Goal: Task Accomplishment & Management: Manage account settings

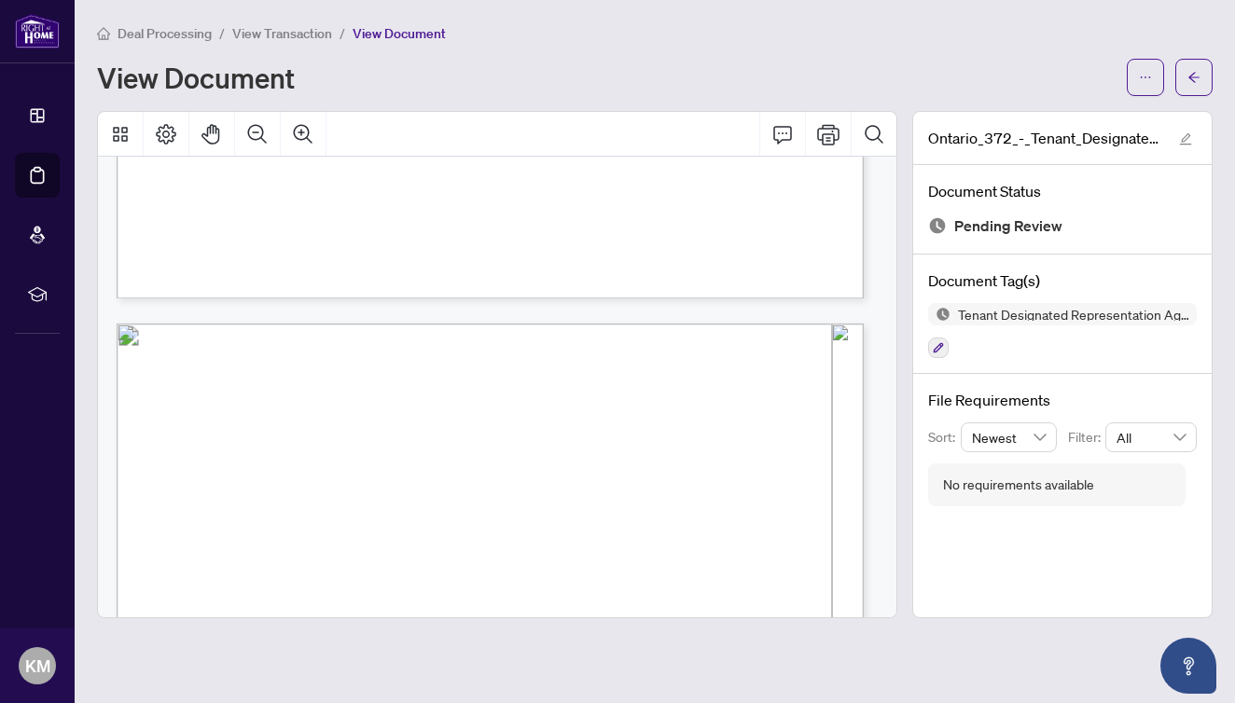
scroll to position [1702, 0]
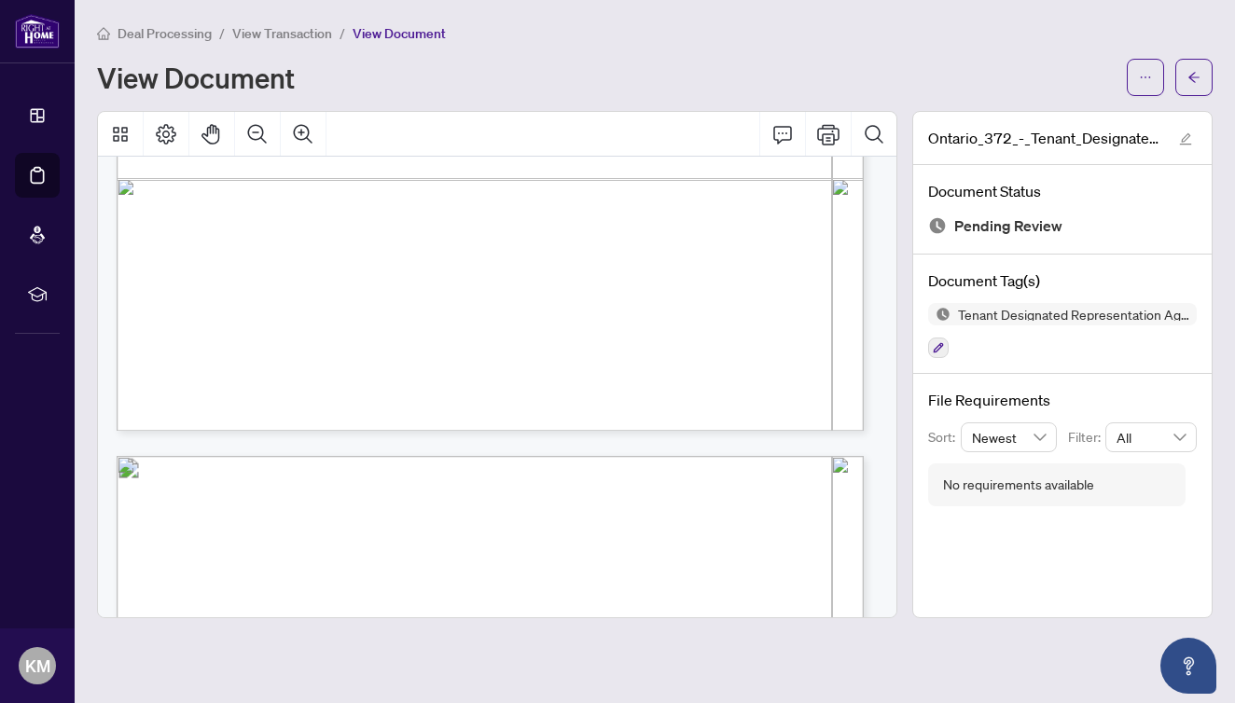
click at [297, 35] on span "View Transaction" at bounding box center [282, 33] width 100 height 17
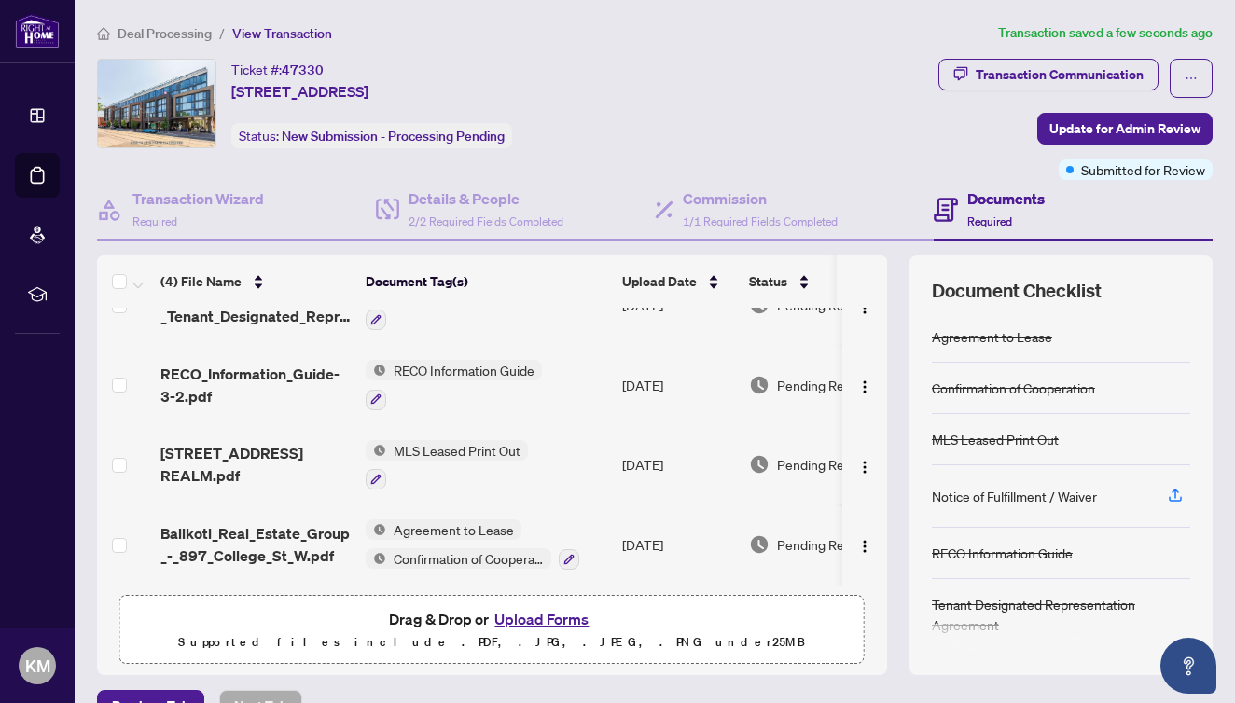
scroll to position [49, 0]
click at [1167, 128] on span "Update for Admin Review" at bounding box center [1124, 129] width 151 height 30
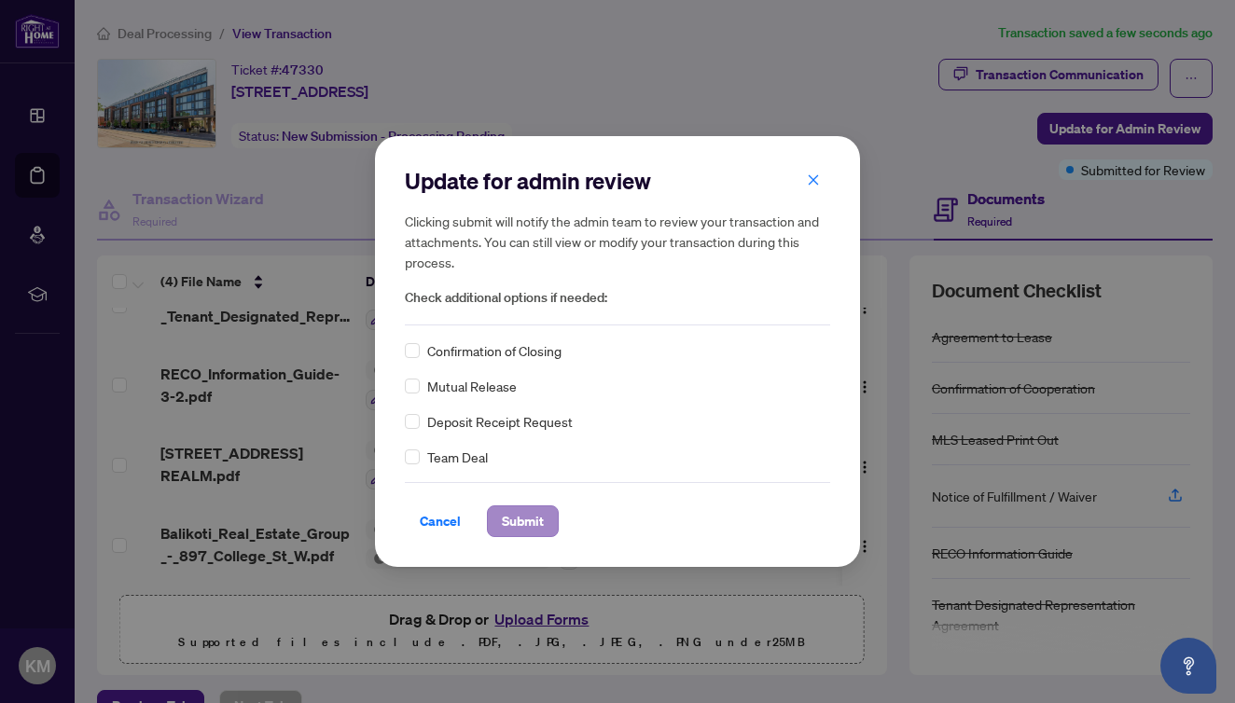
click at [530, 525] on span "Submit" at bounding box center [523, 521] width 42 height 30
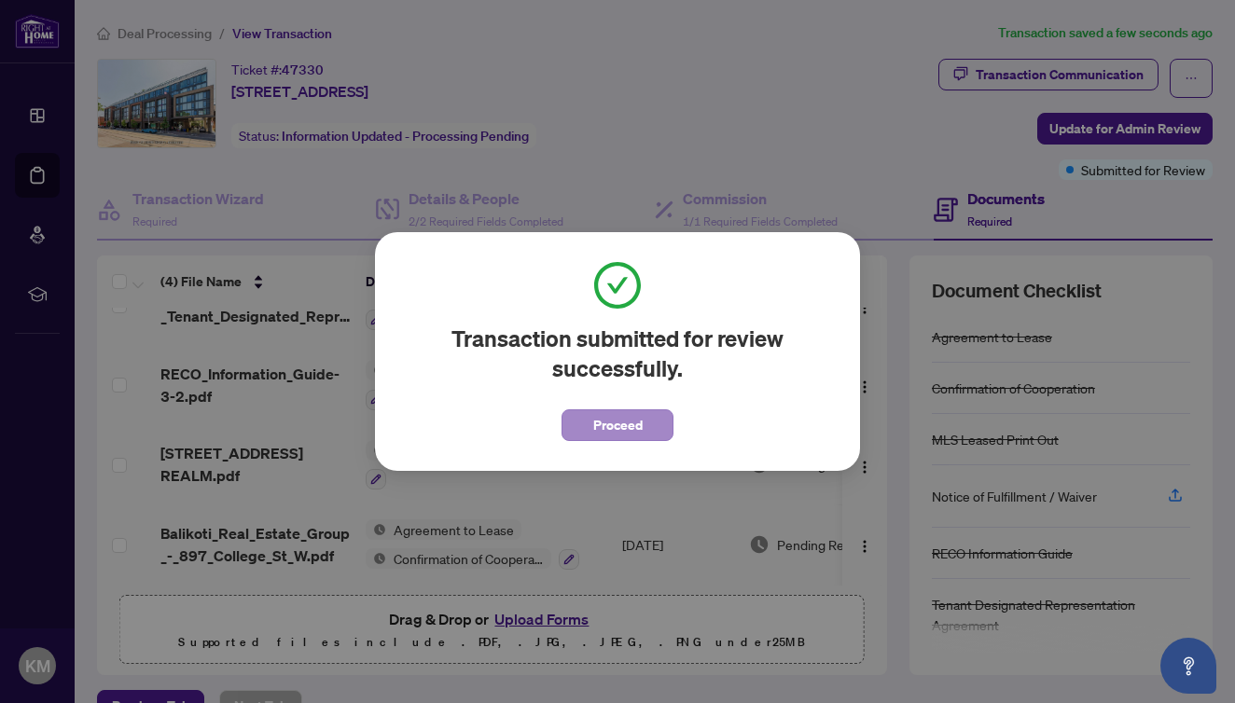
click at [605, 428] on span "Proceed" at bounding box center [617, 425] width 49 height 30
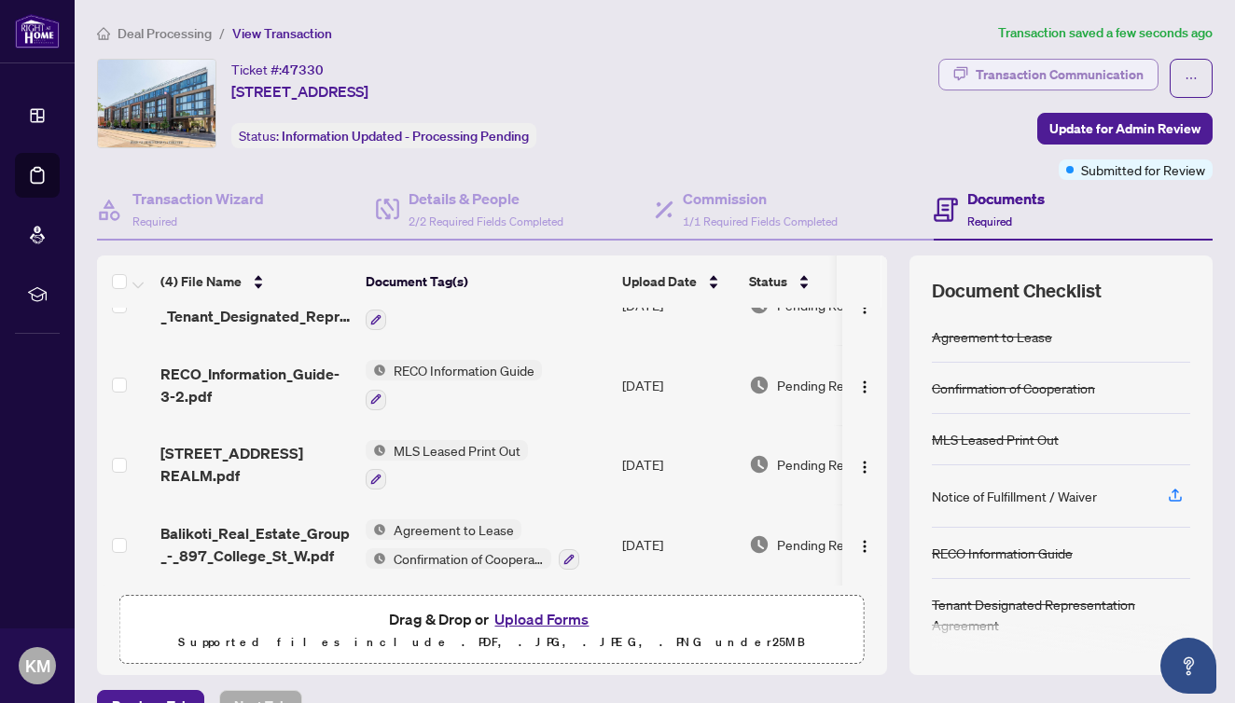
click at [998, 75] on div "Transaction Communication" at bounding box center [1059, 75] width 168 height 30
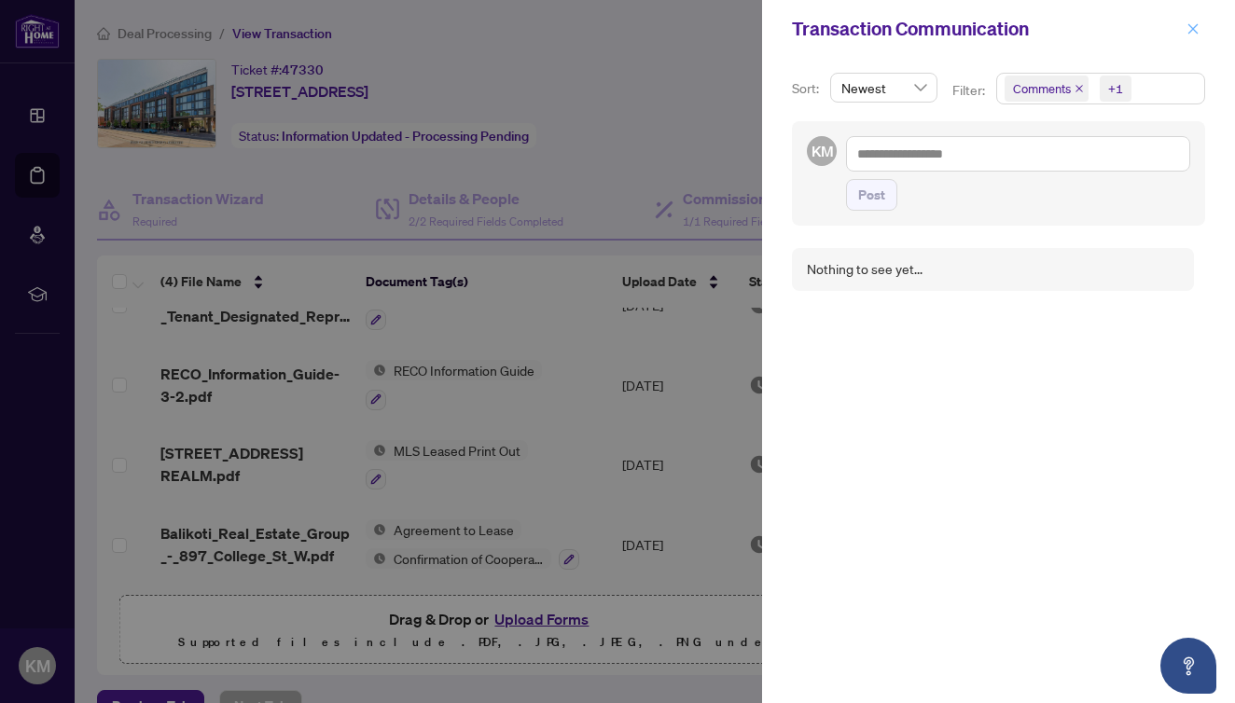
click at [1195, 31] on icon "close" at bounding box center [1193, 28] width 10 height 10
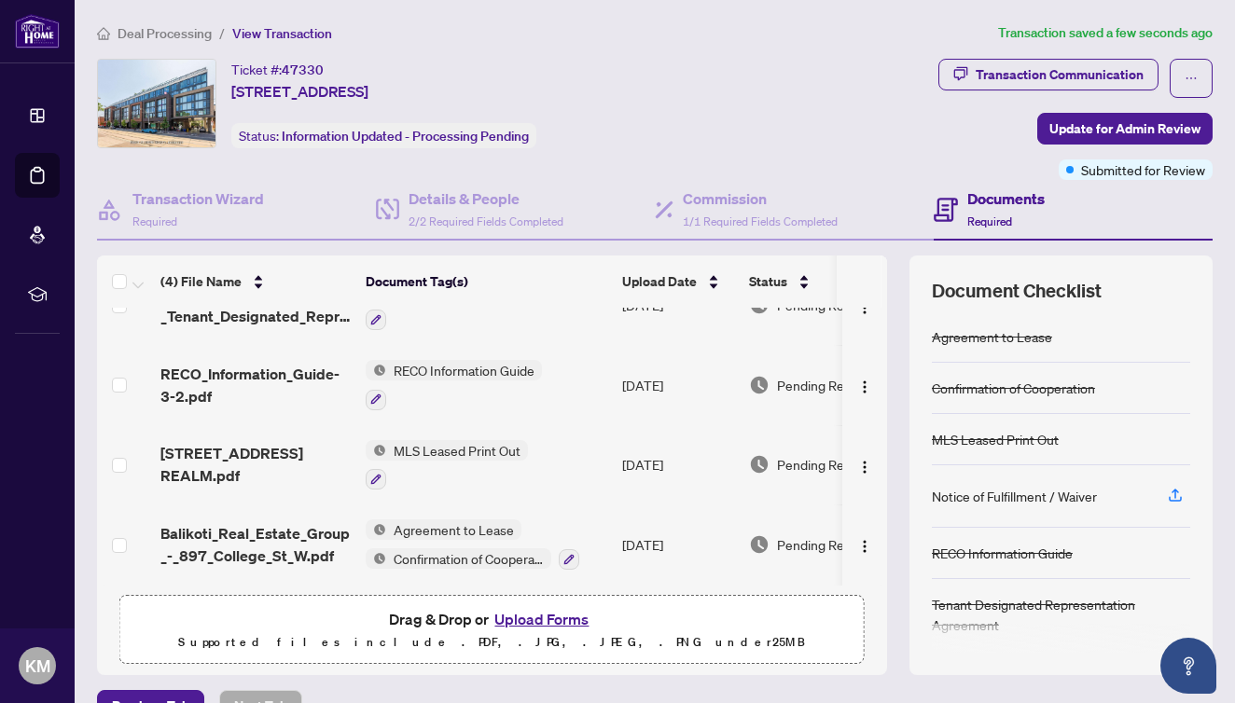
scroll to position [0, 0]
click at [169, 39] on span "Deal Processing" at bounding box center [164, 33] width 94 height 17
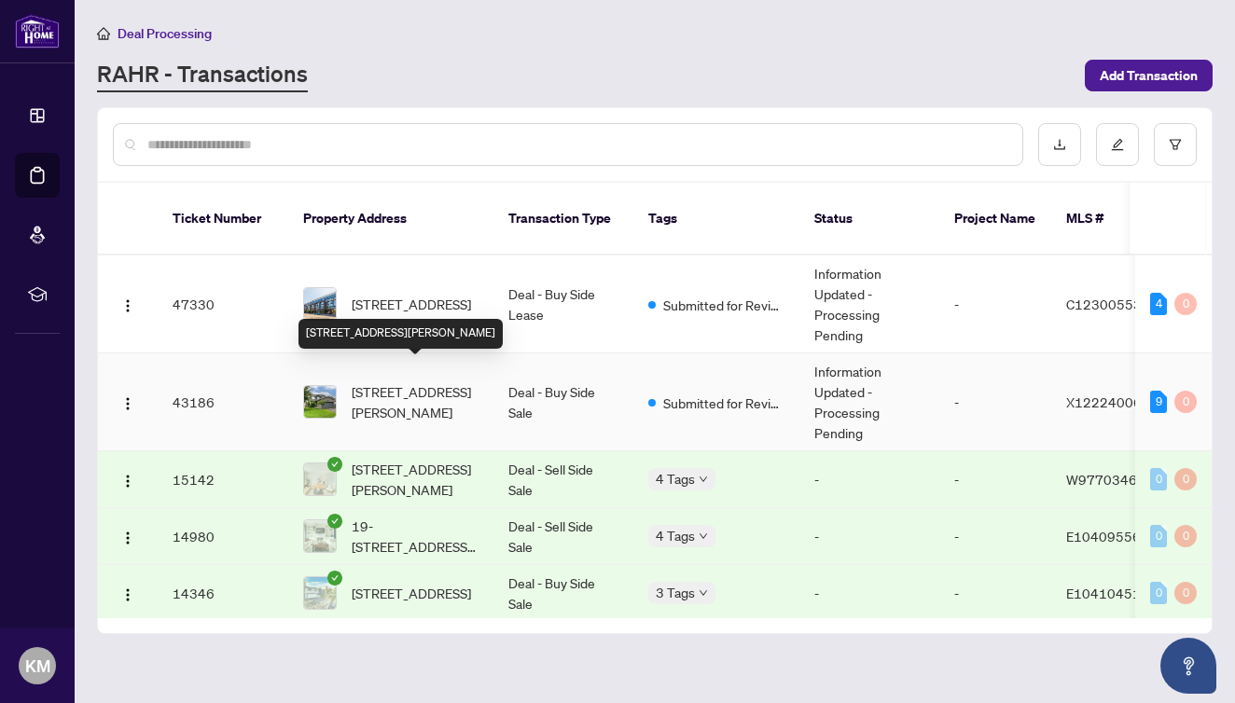
click at [376, 389] on span "[STREET_ADDRESS][PERSON_NAME]" at bounding box center [415, 401] width 127 height 41
